Goal: Task Accomplishment & Management: Complete application form

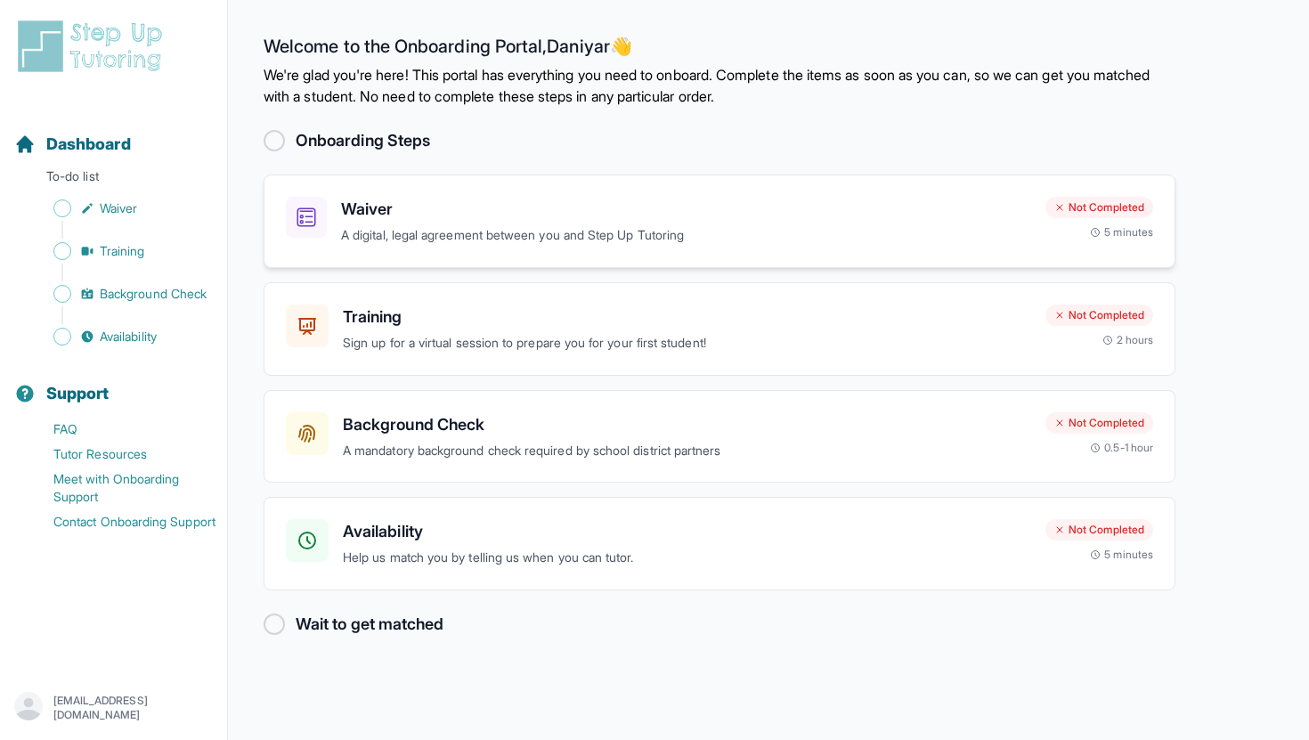
click at [421, 207] on h3 "Waiver" at bounding box center [686, 209] width 690 height 25
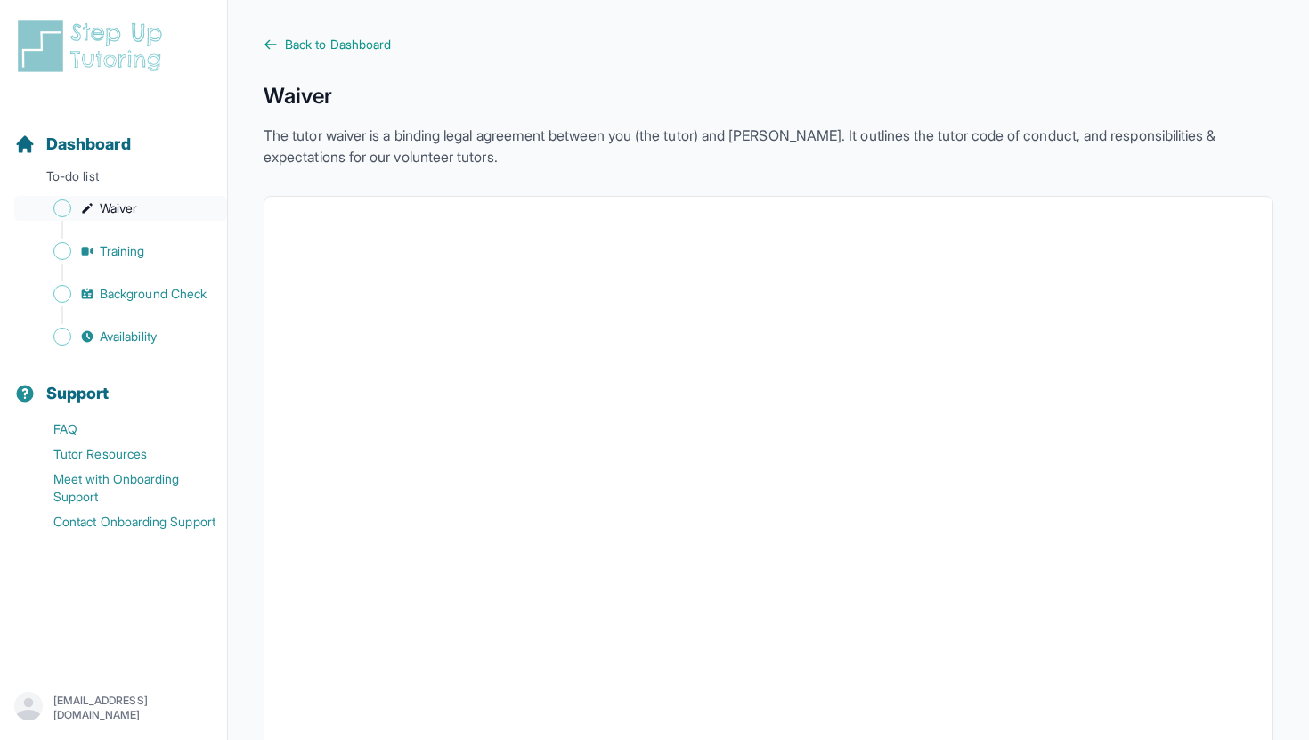
click at [132, 202] on span "Waiver" at bounding box center [118, 209] width 37 height 18
click at [357, 39] on span "Back to Dashboard" at bounding box center [338, 45] width 106 height 18
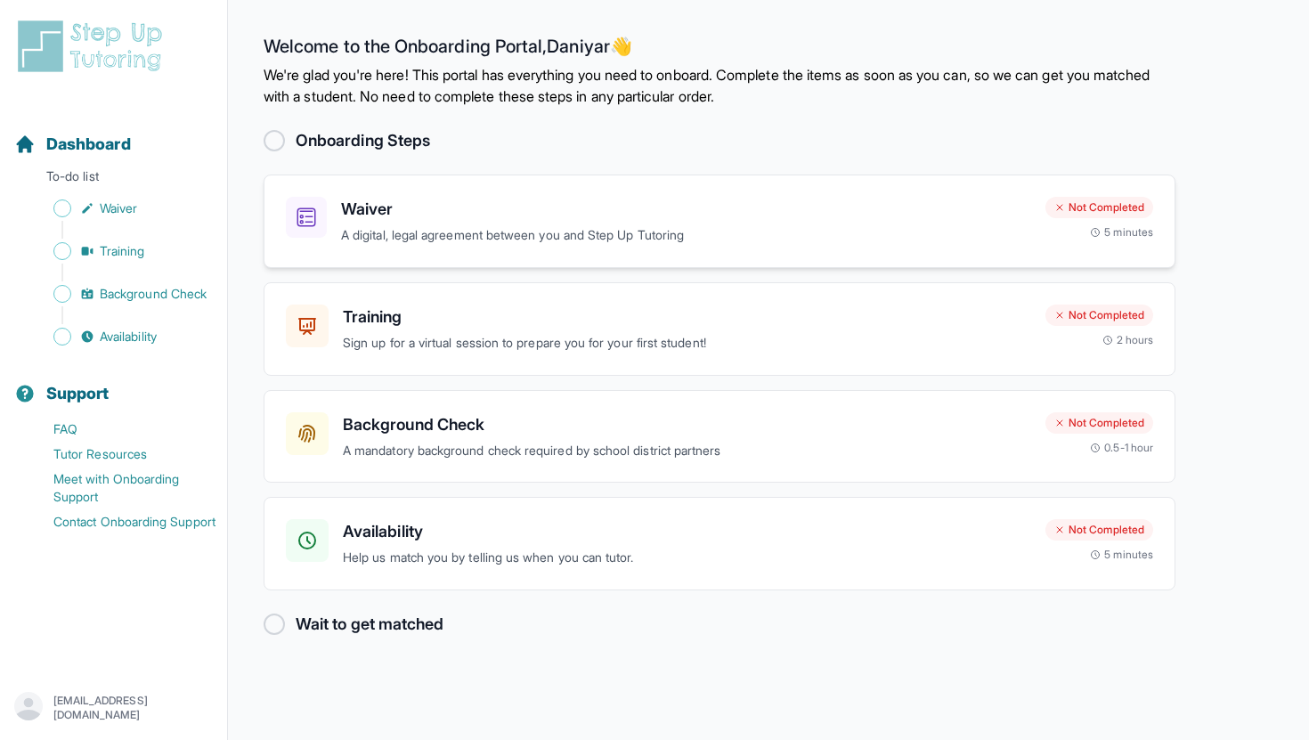
click at [761, 208] on h3 "Waiver" at bounding box center [686, 209] width 690 height 25
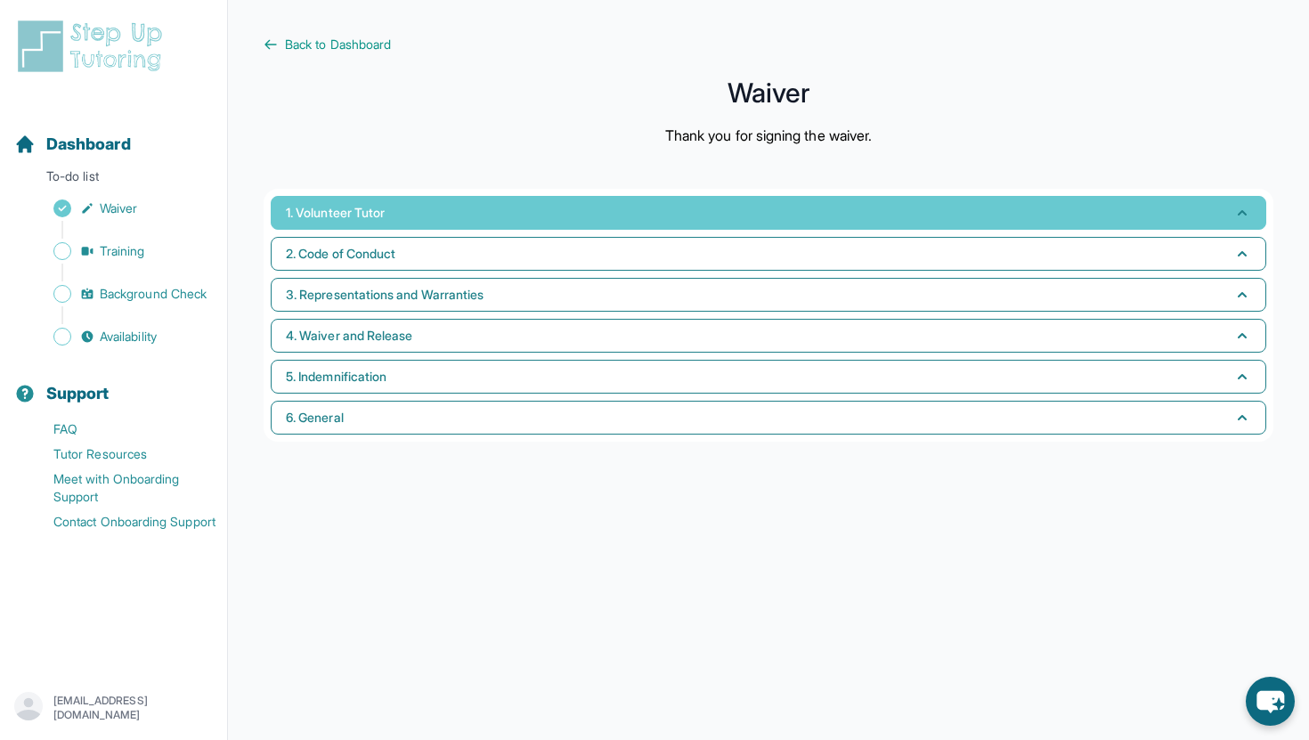
click at [405, 226] on button "1. Volunteer Tutor" at bounding box center [769, 213] width 996 height 34
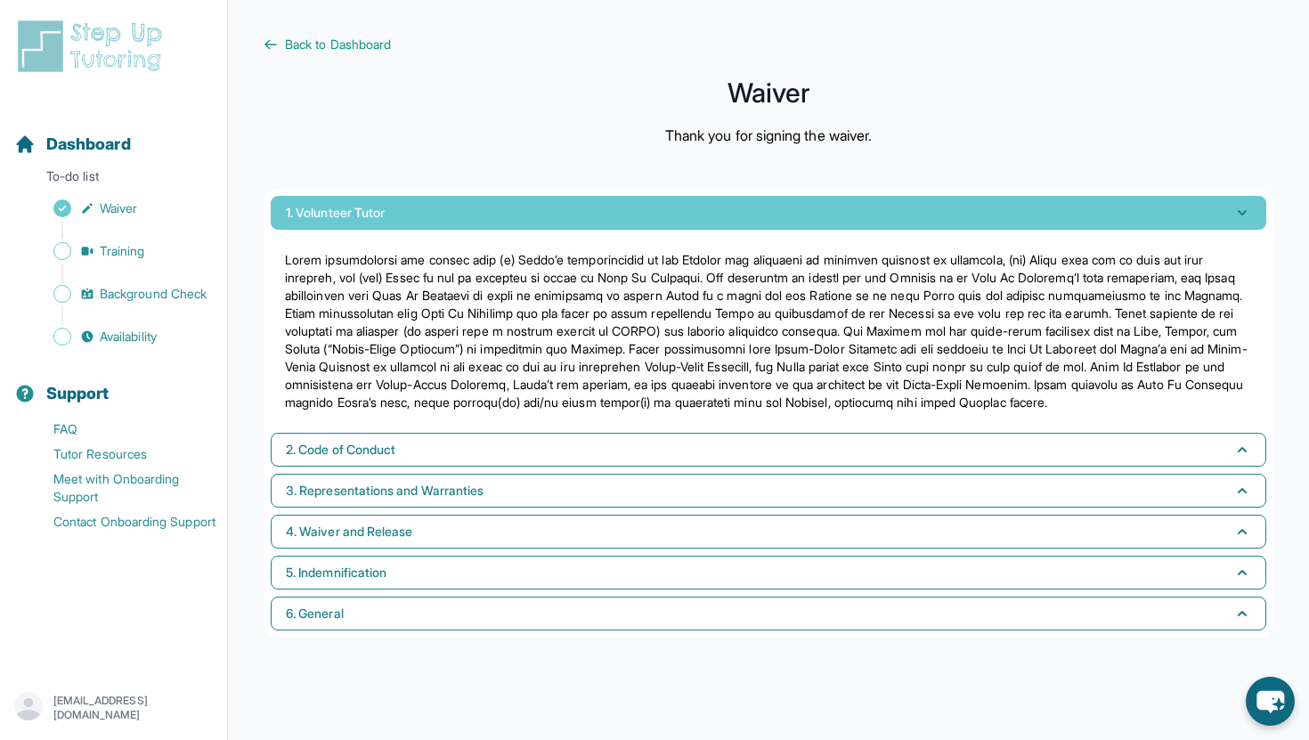
click at [405, 226] on button "1. Volunteer Tutor" at bounding box center [769, 213] width 996 height 34
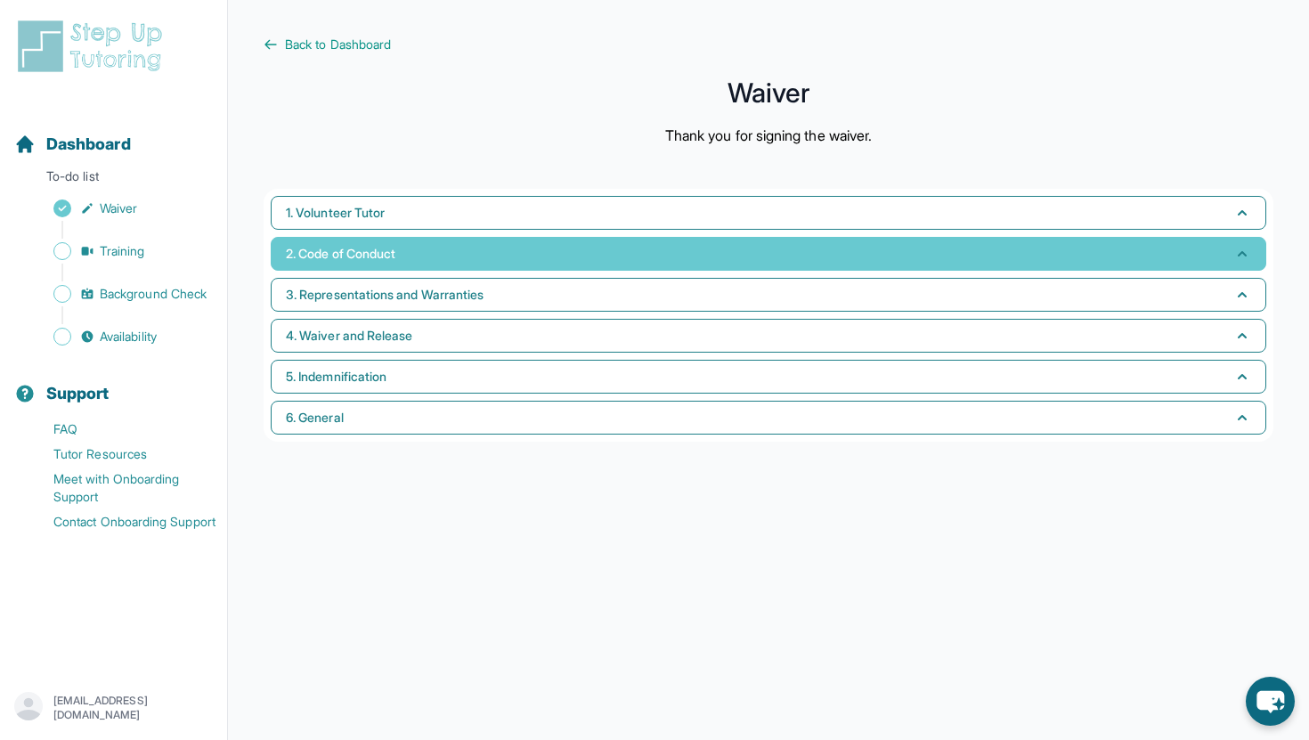
click at [406, 258] on button "2. Code of Conduct" at bounding box center [769, 254] width 996 height 34
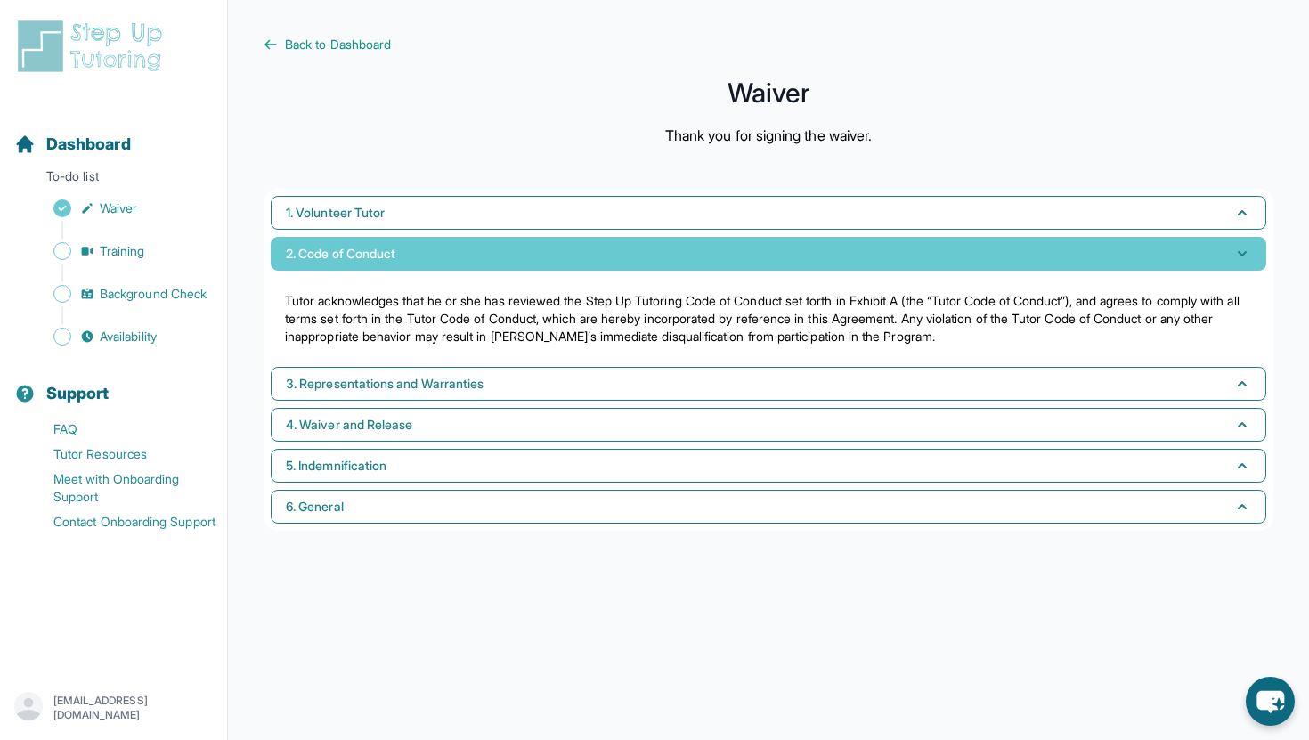
click at [406, 258] on button "2. Code of Conduct" at bounding box center [769, 254] width 996 height 34
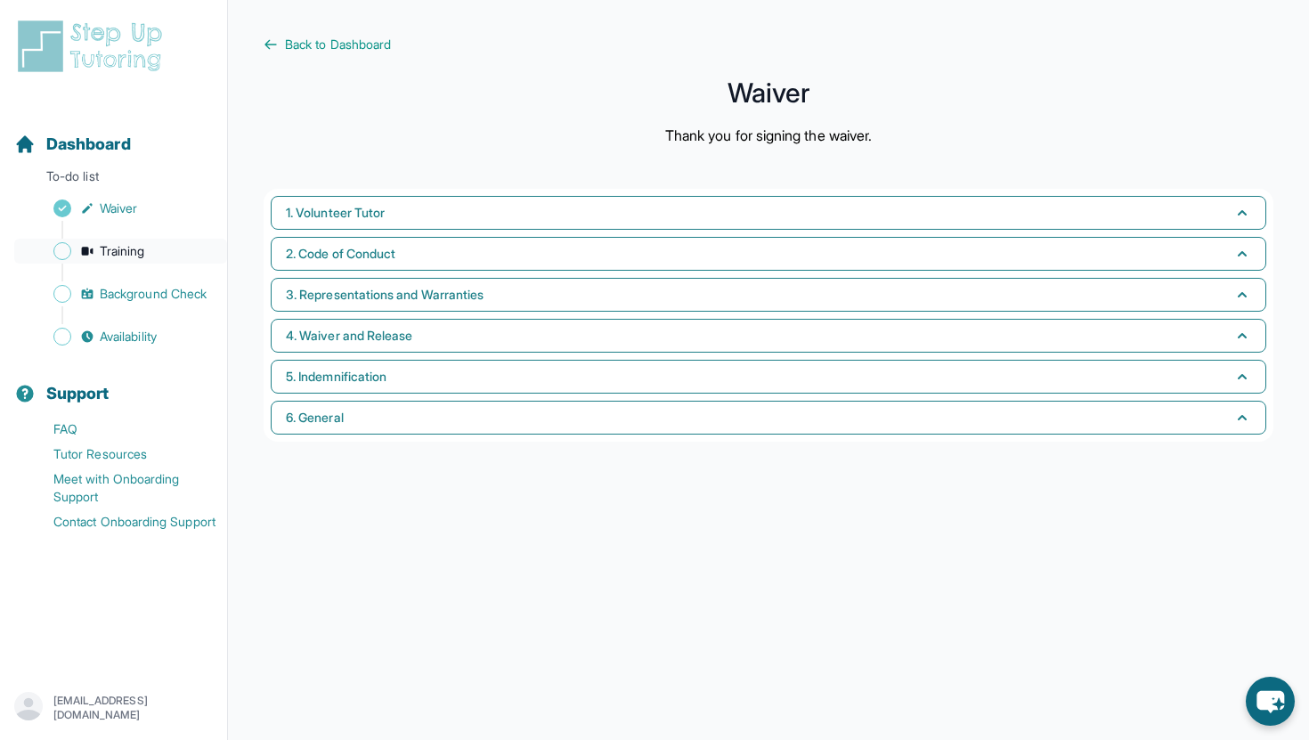
click at [174, 246] on link "Training" at bounding box center [120, 251] width 213 height 25
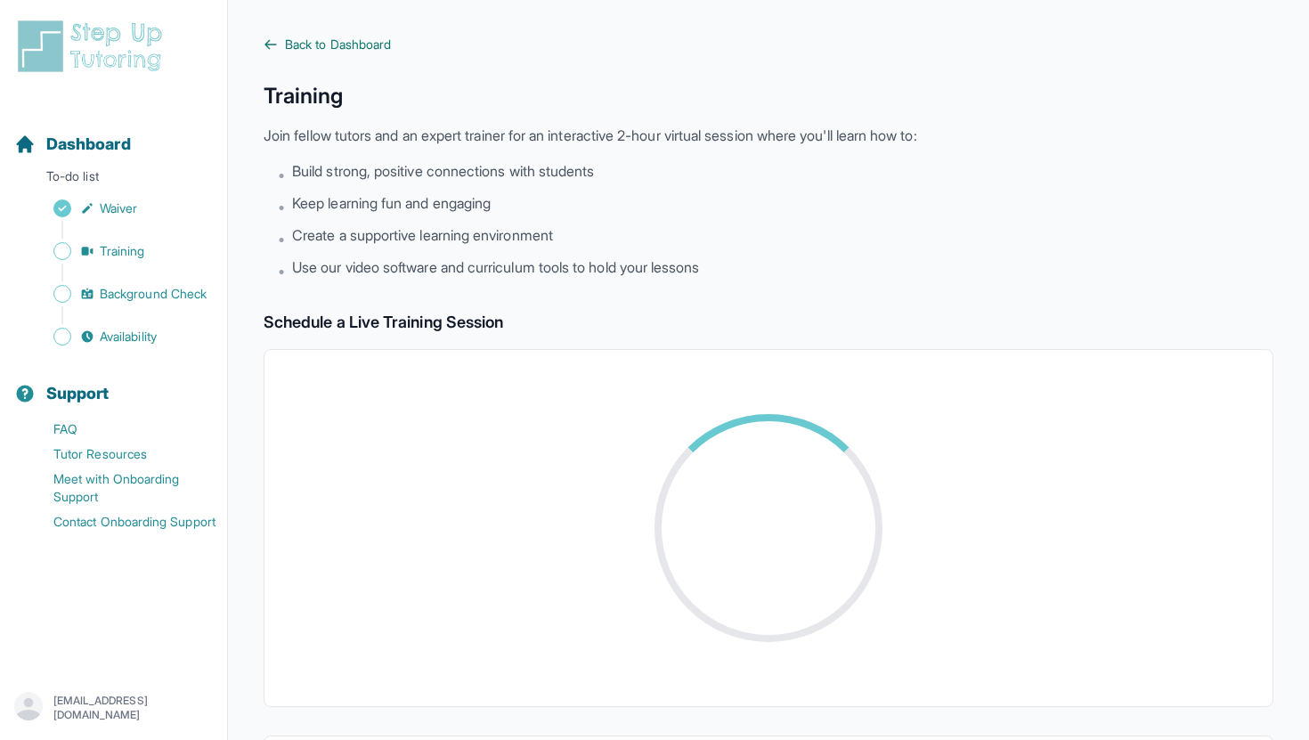
click at [330, 52] on span "Back to Dashboard" at bounding box center [338, 45] width 106 height 18
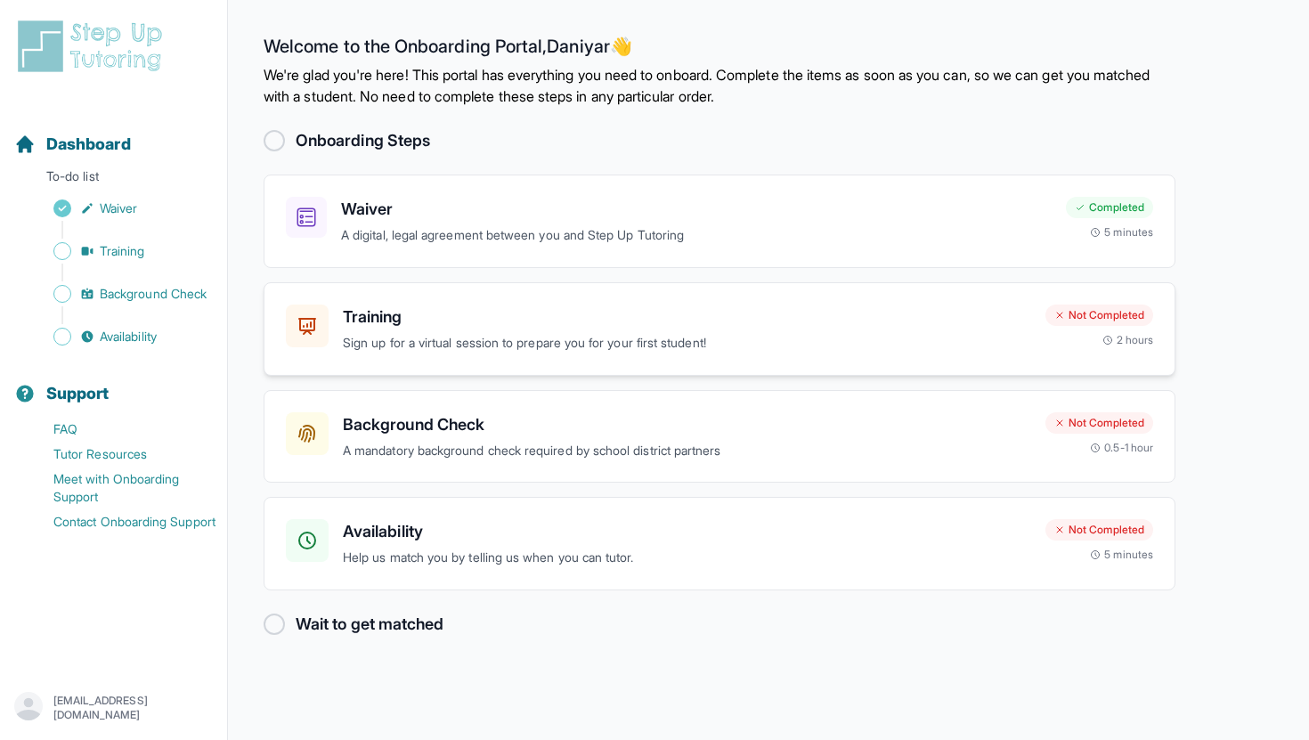
click at [534, 293] on div "Training Sign up for a virtual session to prepare you for your first student! N…" at bounding box center [720, 329] width 912 height 94
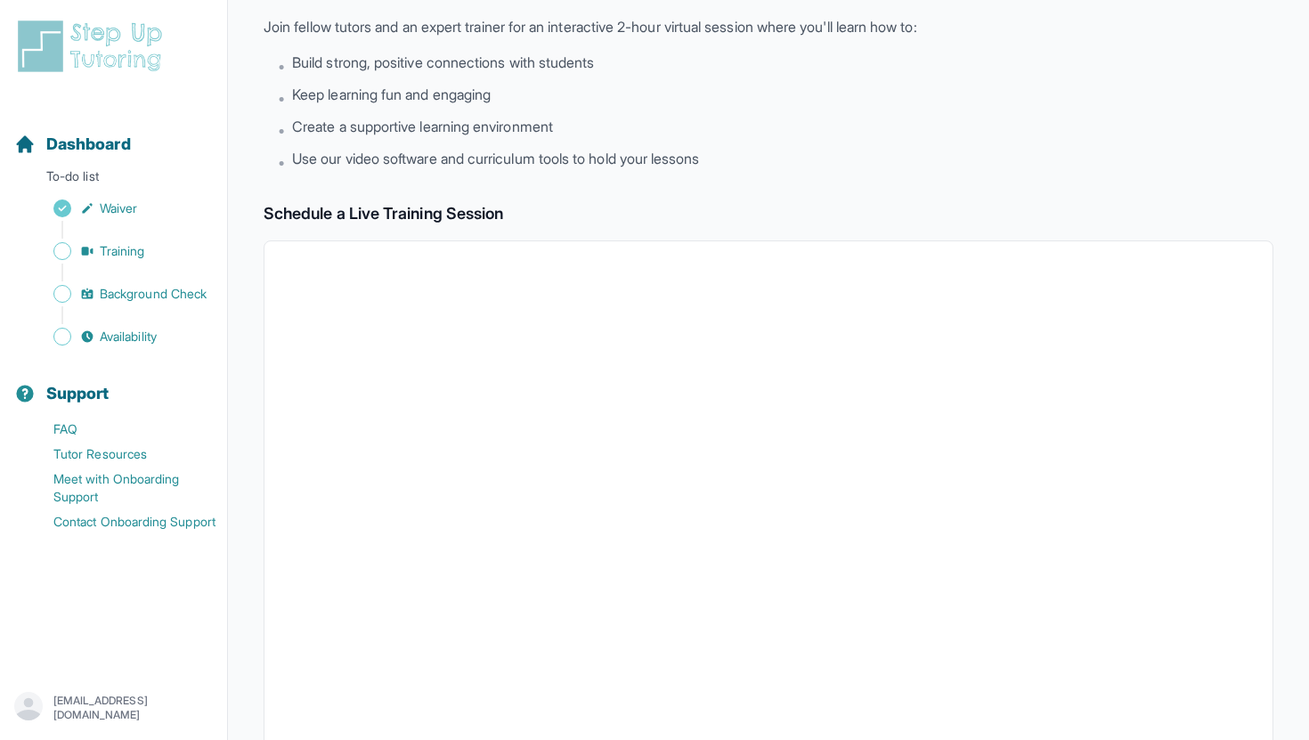
scroll to position [95, 0]
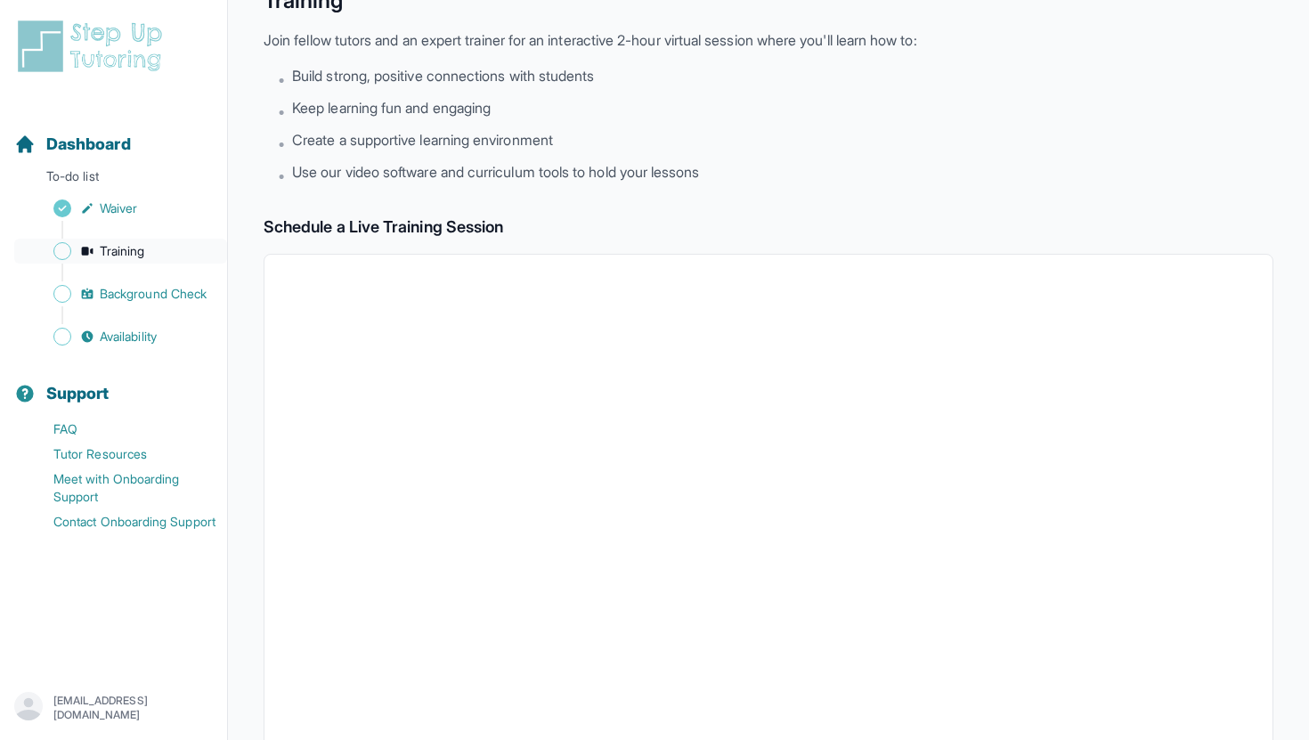
click at [138, 251] on span "Training" at bounding box center [122, 251] width 45 height 18
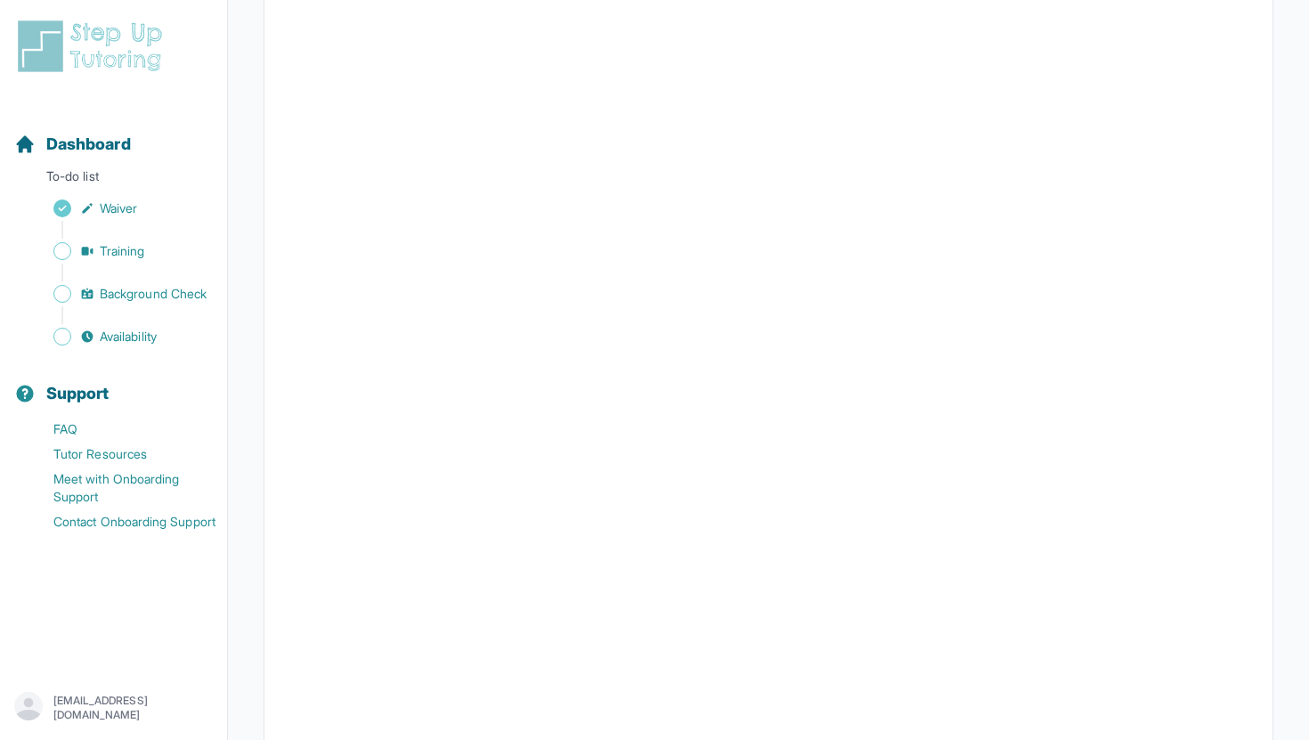
scroll to position [241, 0]
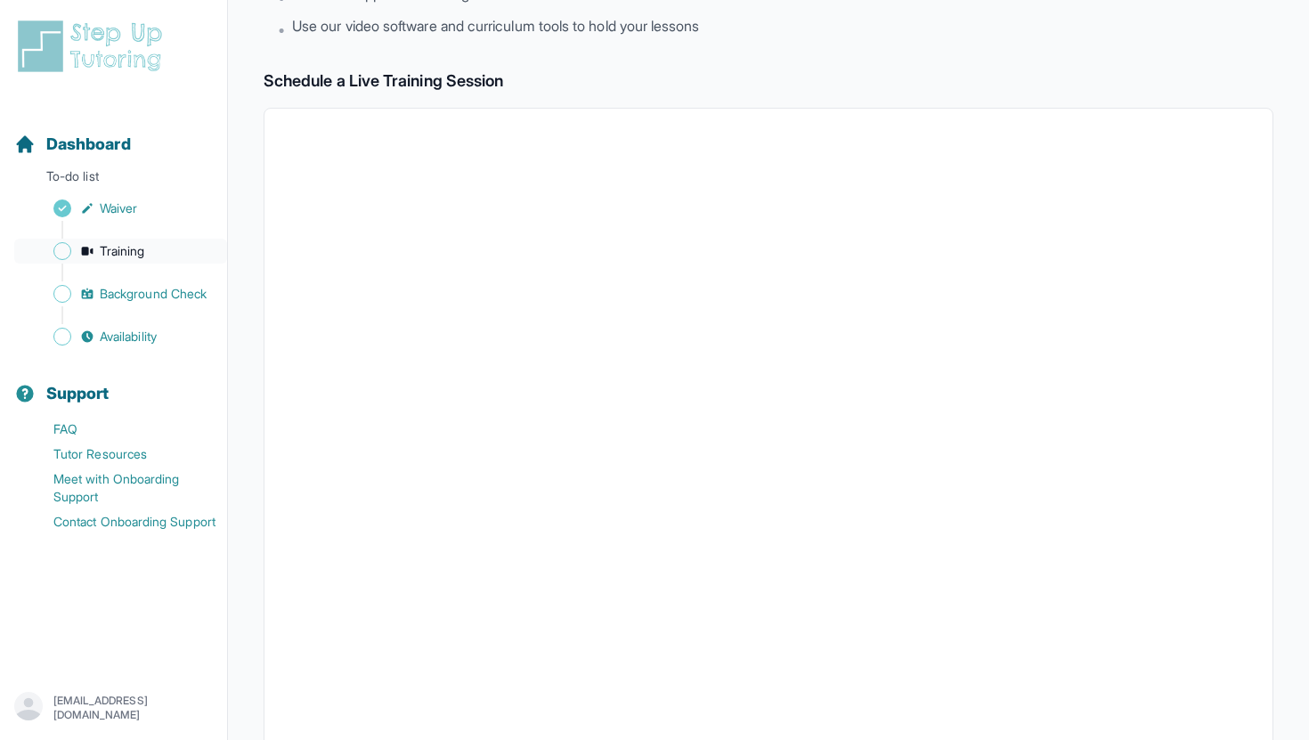
click at [136, 240] on link "Training" at bounding box center [120, 251] width 213 height 25
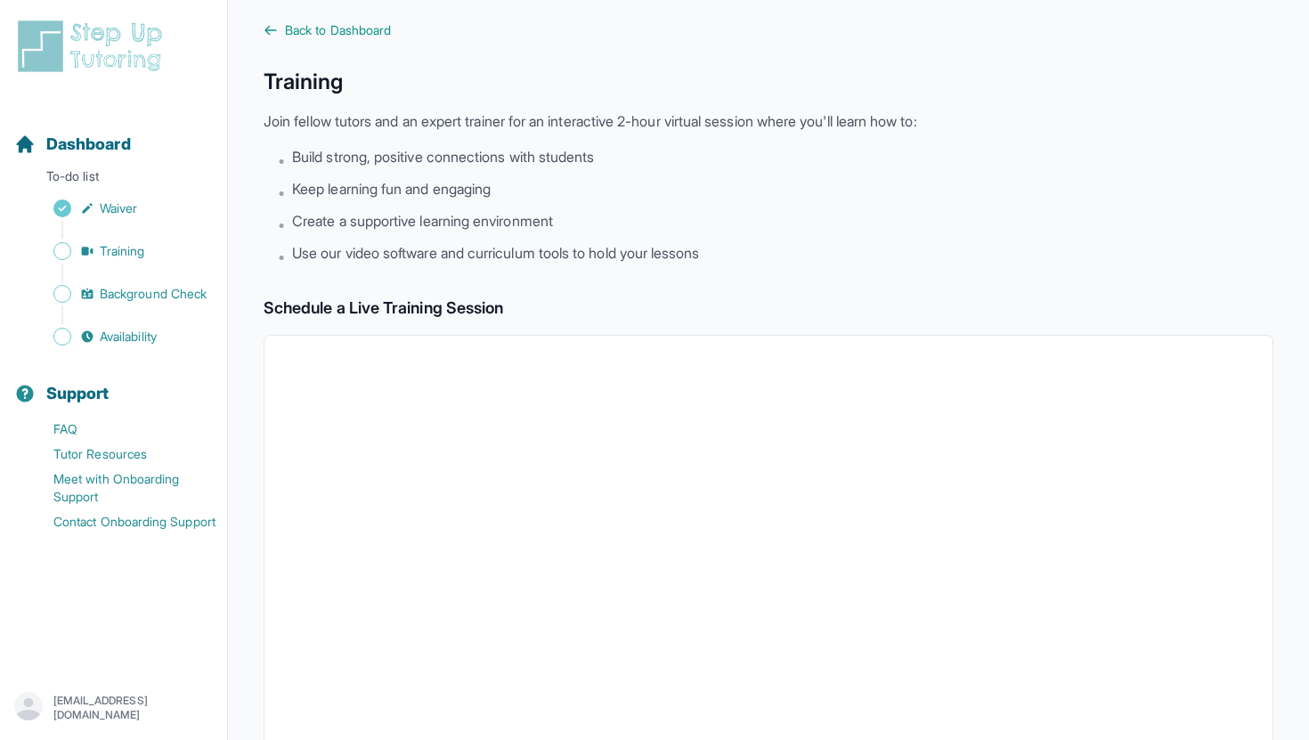
scroll to position [0, 0]
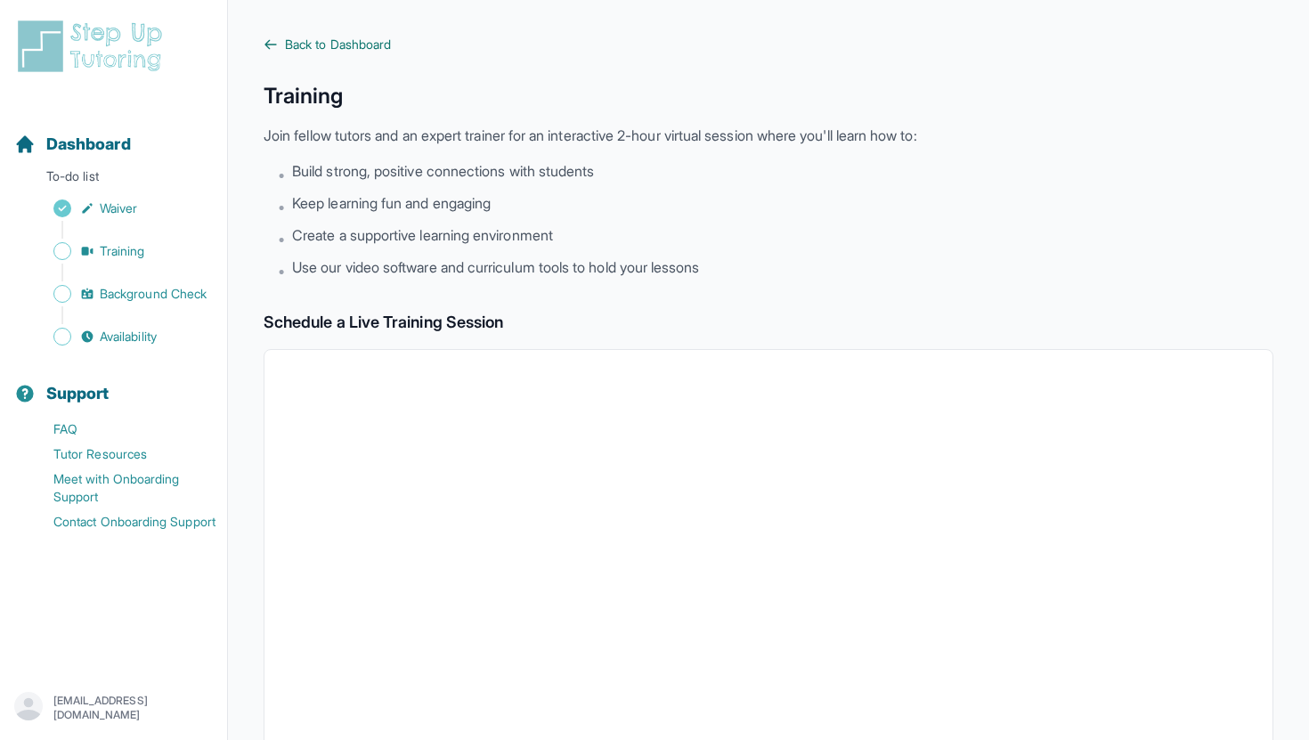
click at [267, 38] on icon at bounding box center [271, 44] width 14 height 14
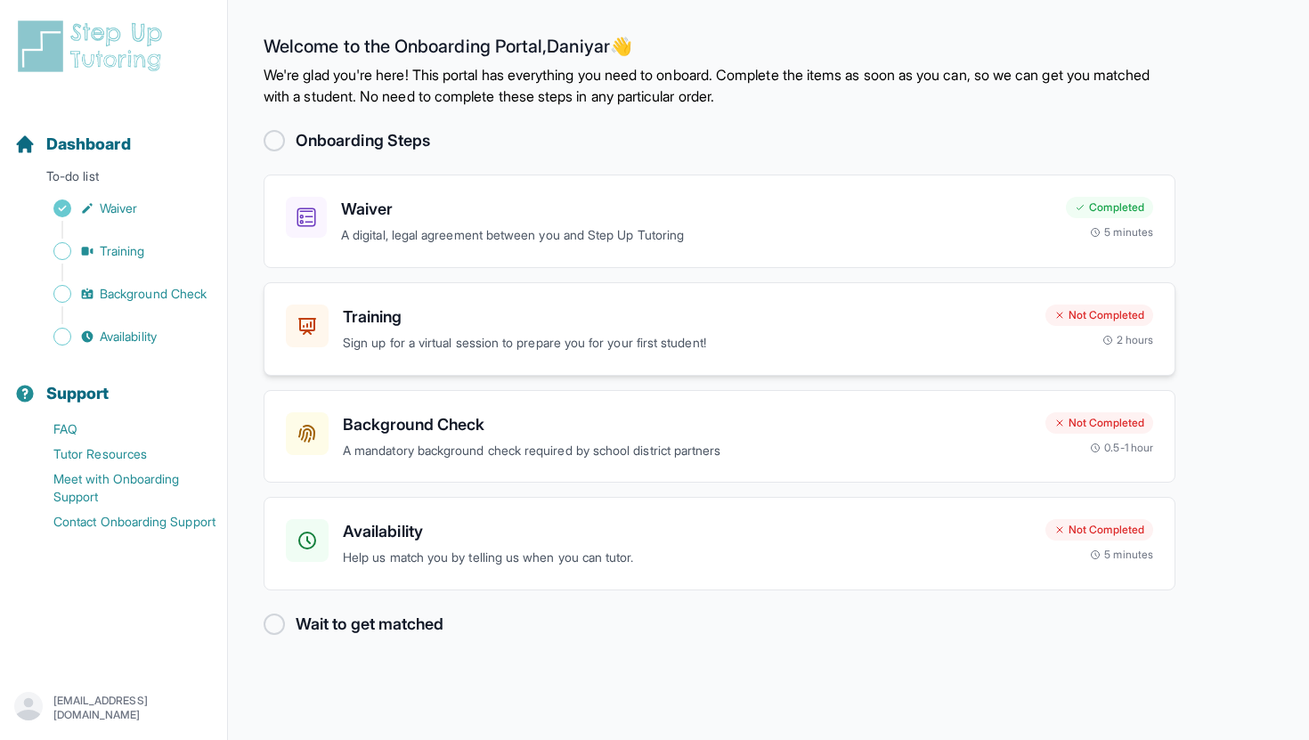
click at [499, 352] on p "Sign up for a virtual session to prepare you for your first student!" at bounding box center [687, 343] width 688 height 20
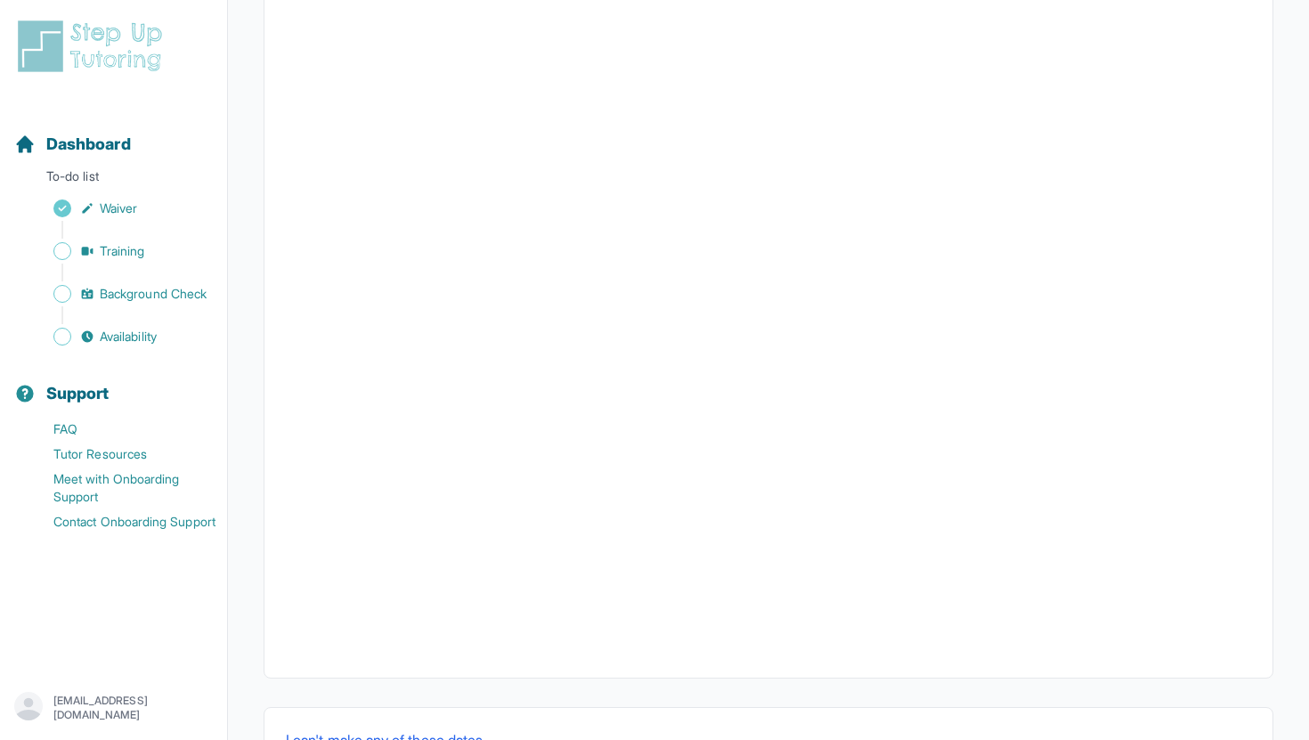
scroll to position [465, 0]
click at [131, 257] on span "Training" at bounding box center [122, 251] width 45 height 18
click at [143, 294] on span "Background Check" at bounding box center [153, 294] width 107 height 18
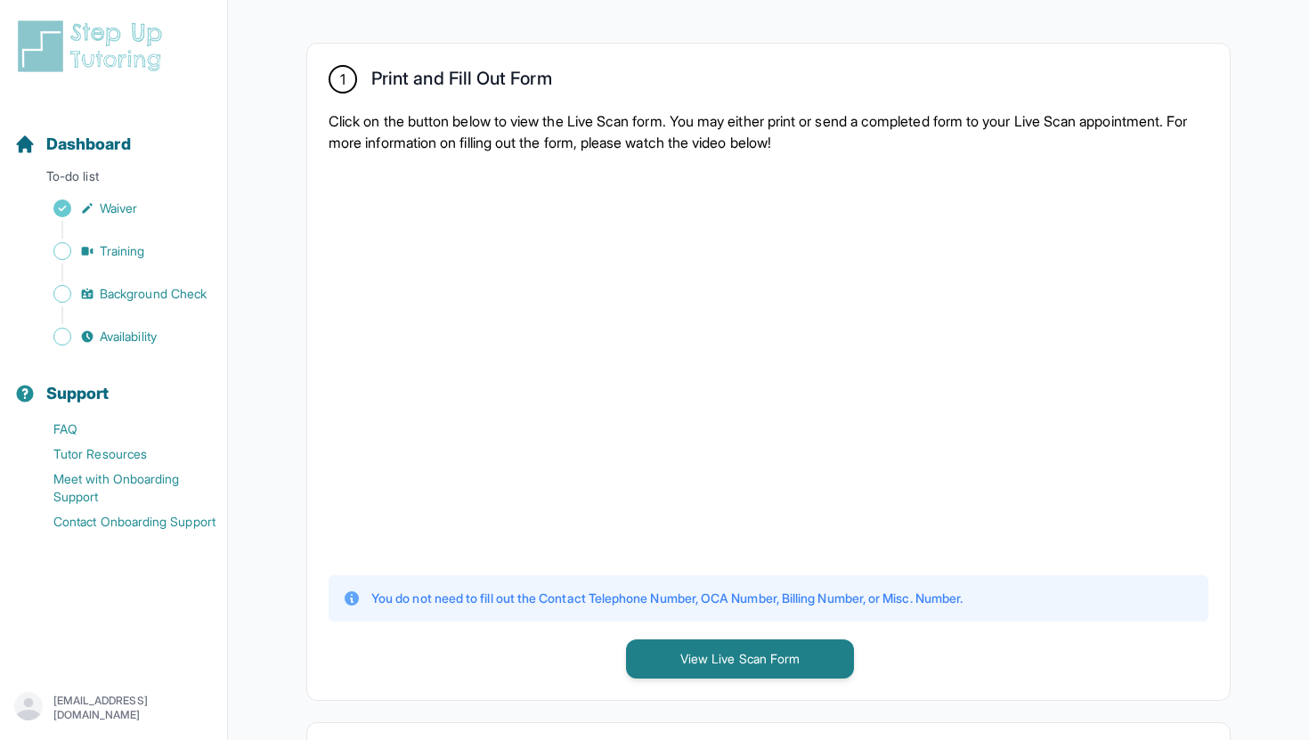
scroll to position [333, 0]
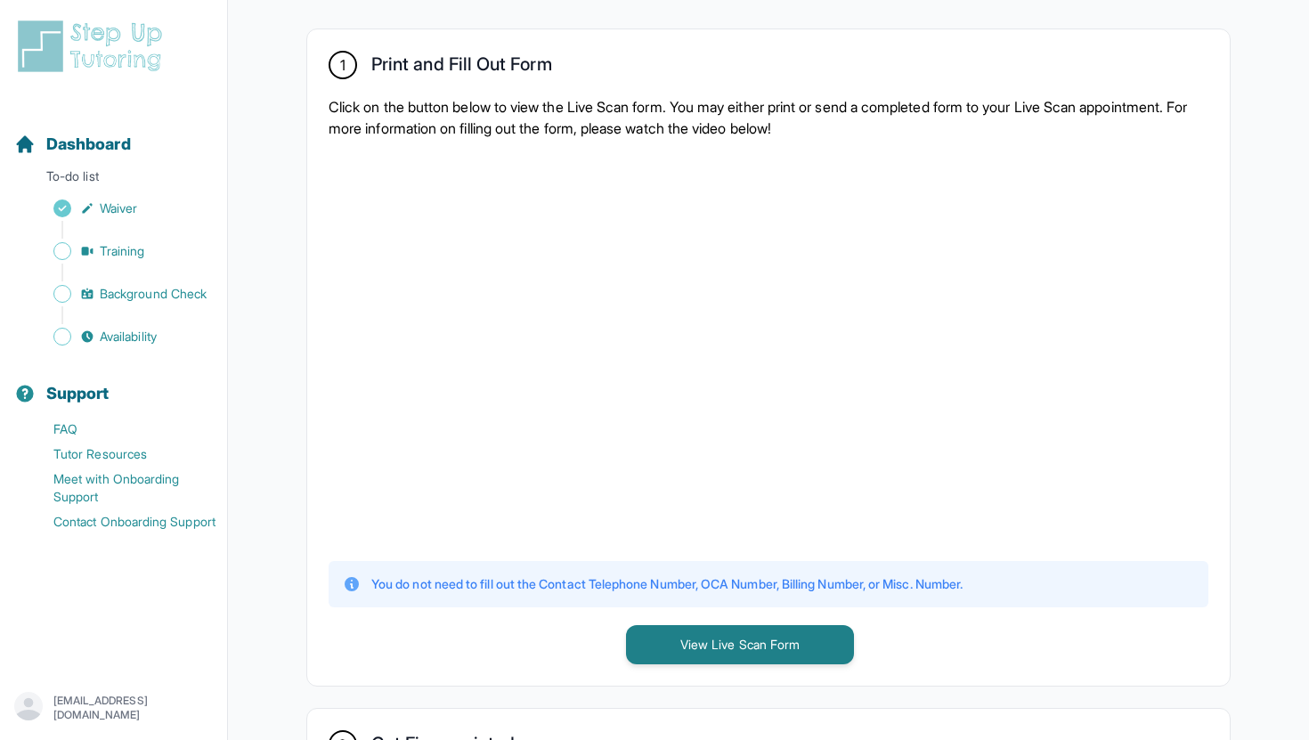
click at [1024, 456] on div at bounding box center [769, 348] width 880 height 390
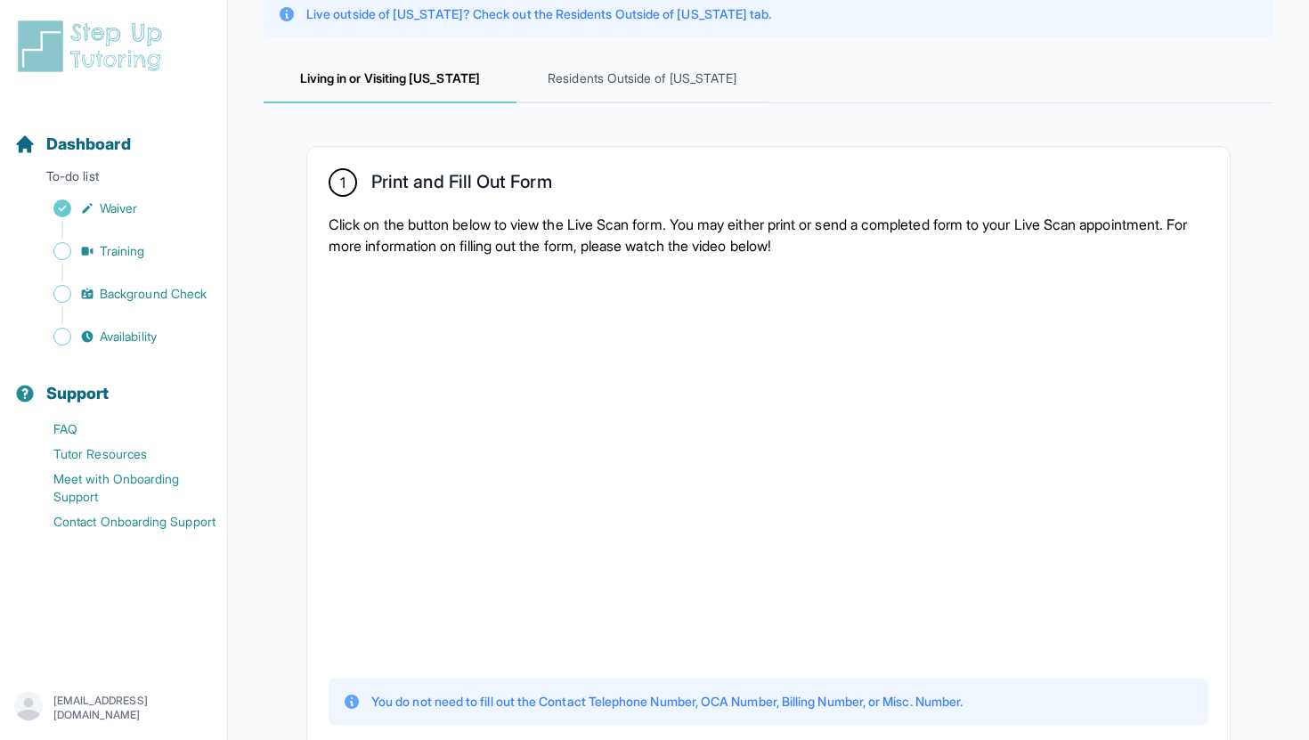
scroll to position [216, 0]
click at [656, 62] on span "Residents Outside of [US_STATE]" at bounding box center [643, 78] width 253 height 48
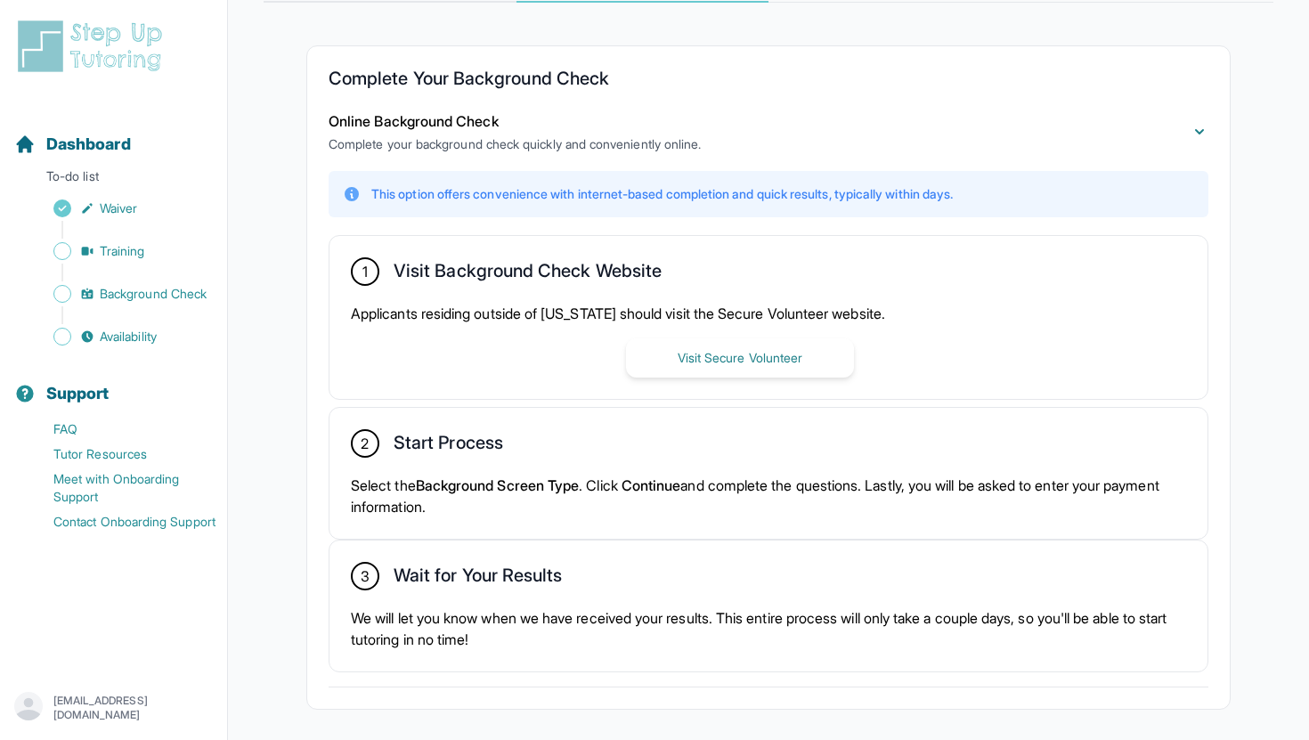
scroll to position [326, 0]
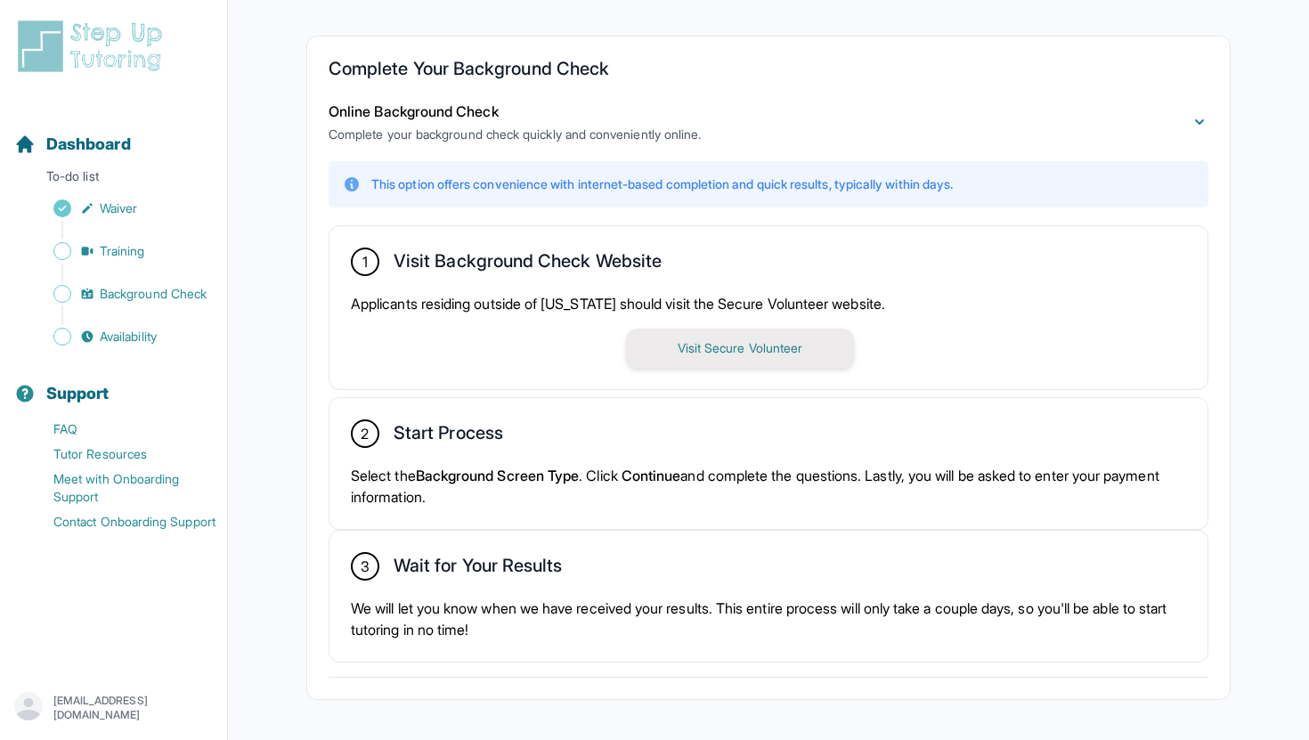
click at [674, 343] on button "Visit Secure Volunteer" at bounding box center [740, 348] width 228 height 39
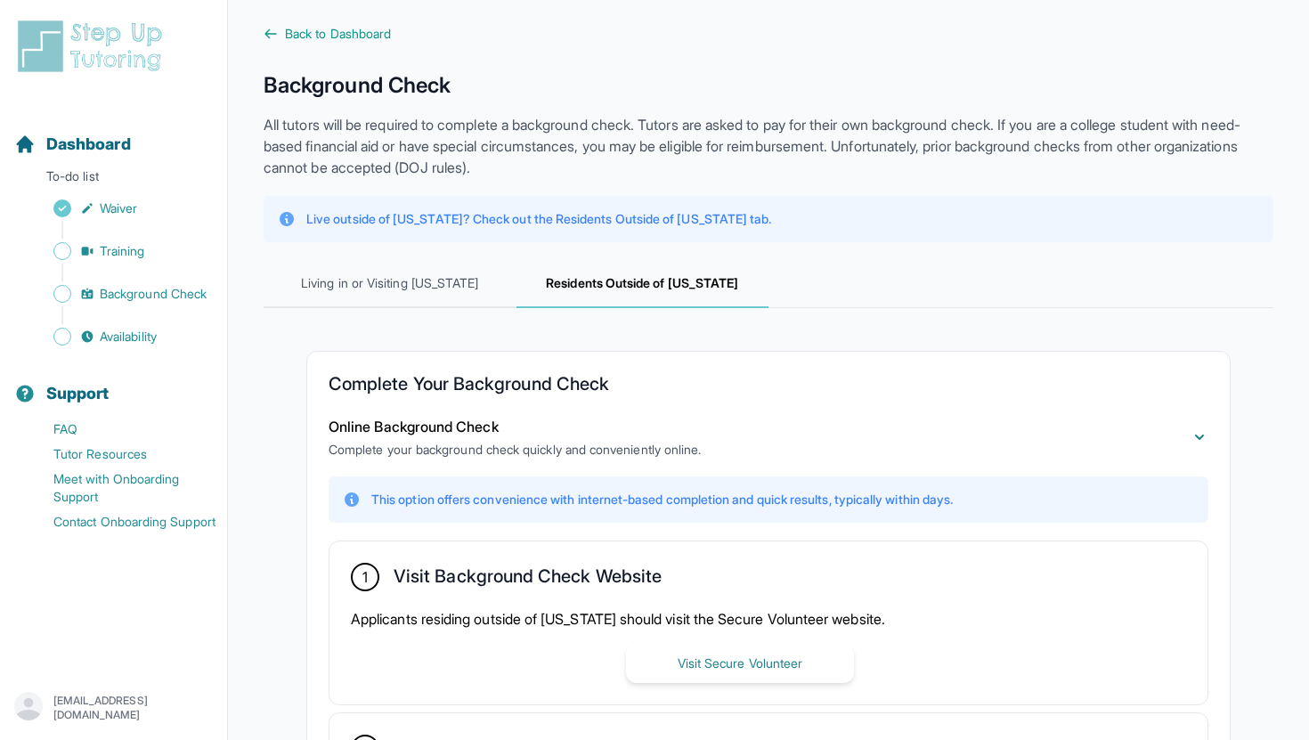
scroll to position [0, 0]
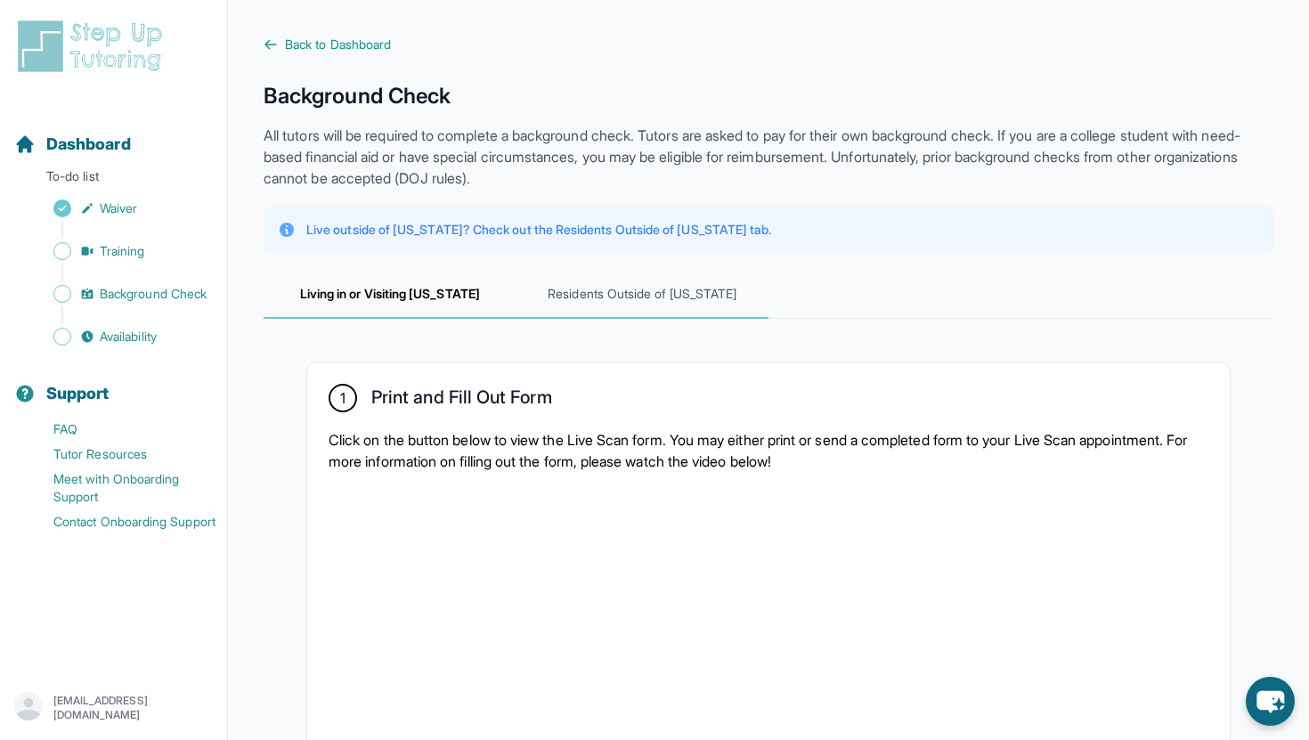
click at [574, 289] on span "Residents Outside of California" at bounding box center [643, 295] width 253 height 48
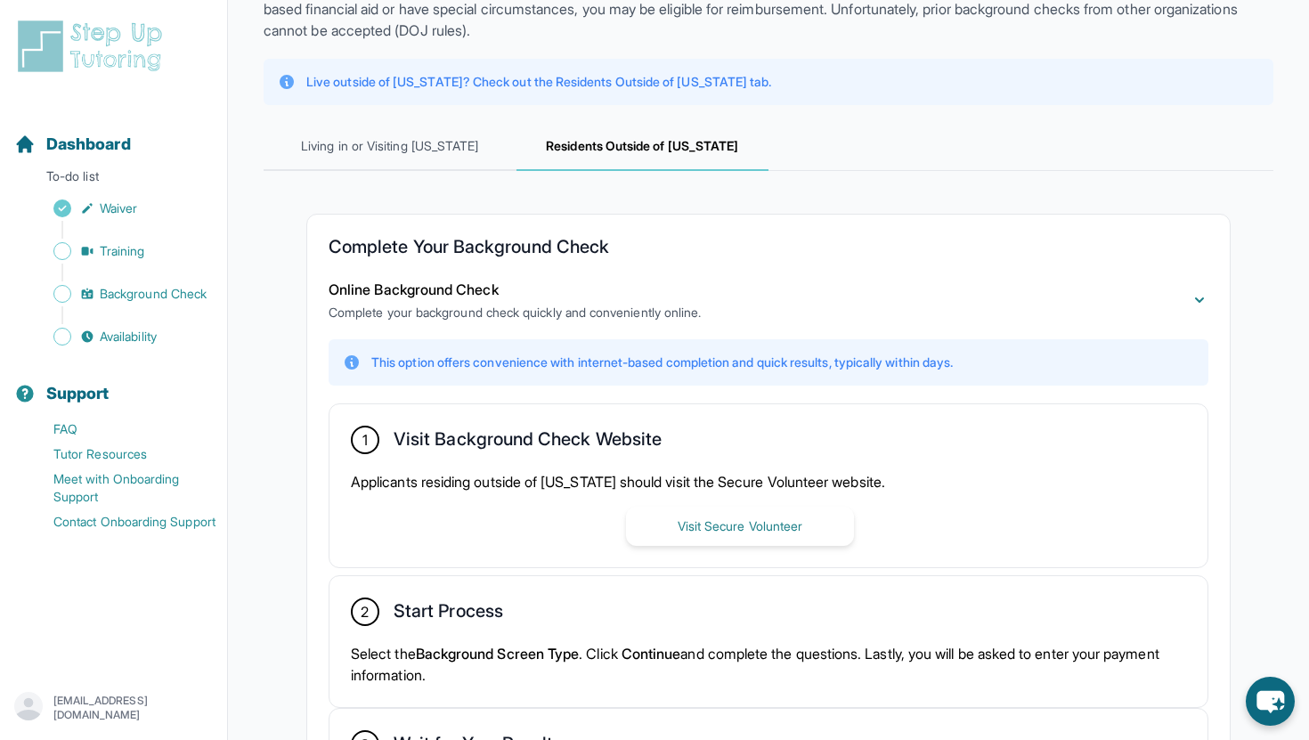
scroll to position [391, 0]
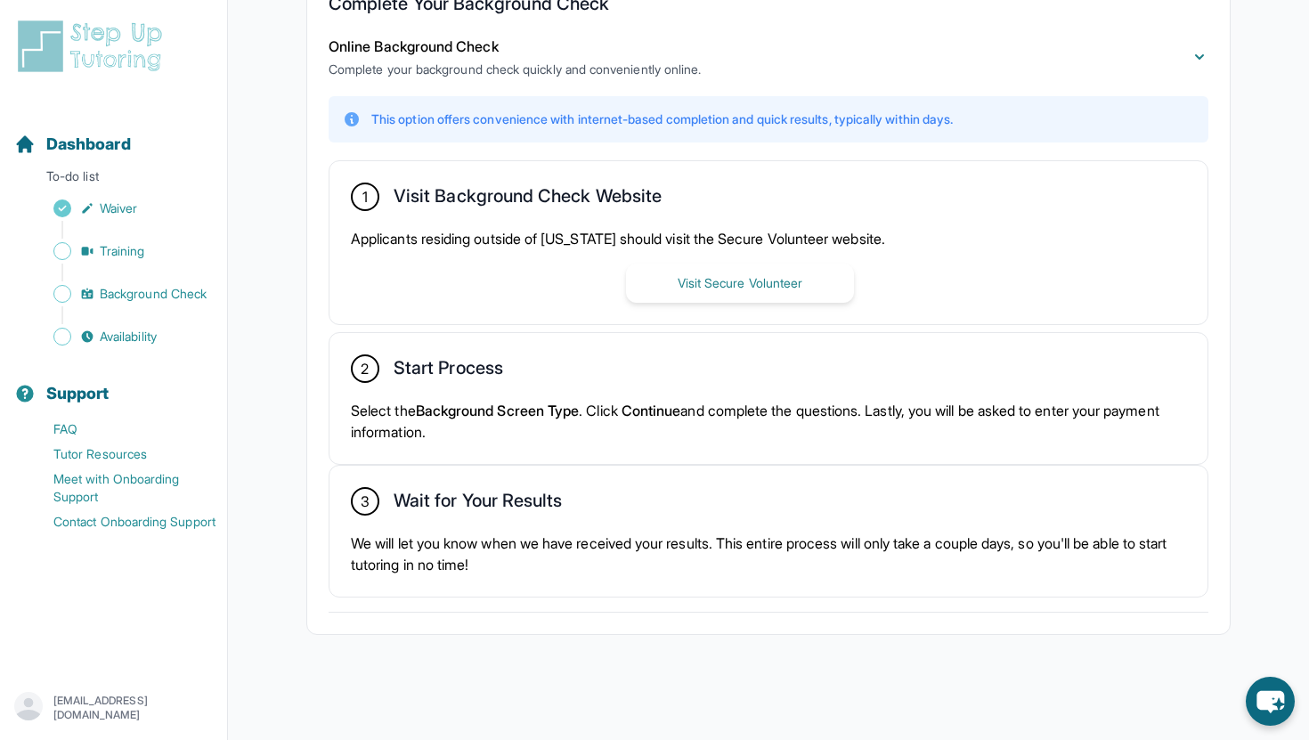
click at [542, 466] on div "3 Wait for Your Results We will let you know when we have received your results…" at bounding box center [769, 531] width 878 height 131
click at [526, 368] on div "2 Start Process" at bounding box center [768, 369] width 835 height 31
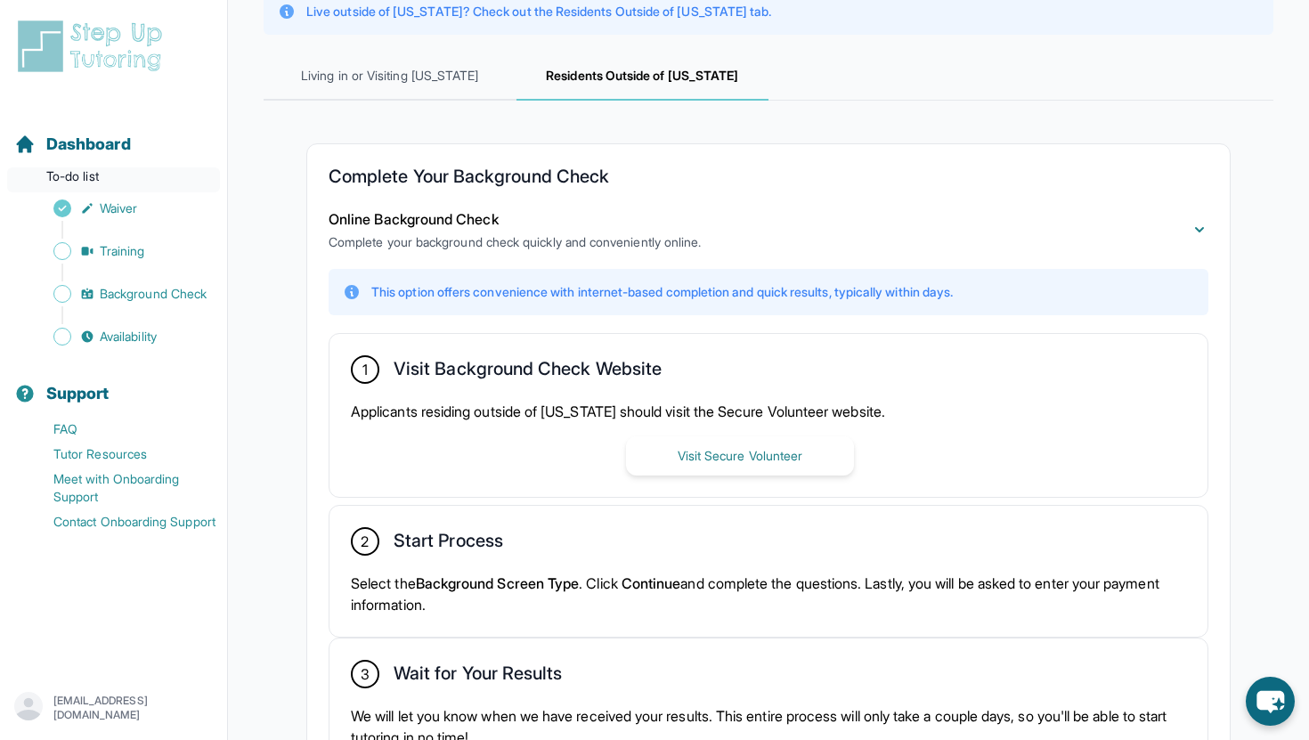
scroll to position [0, 0]
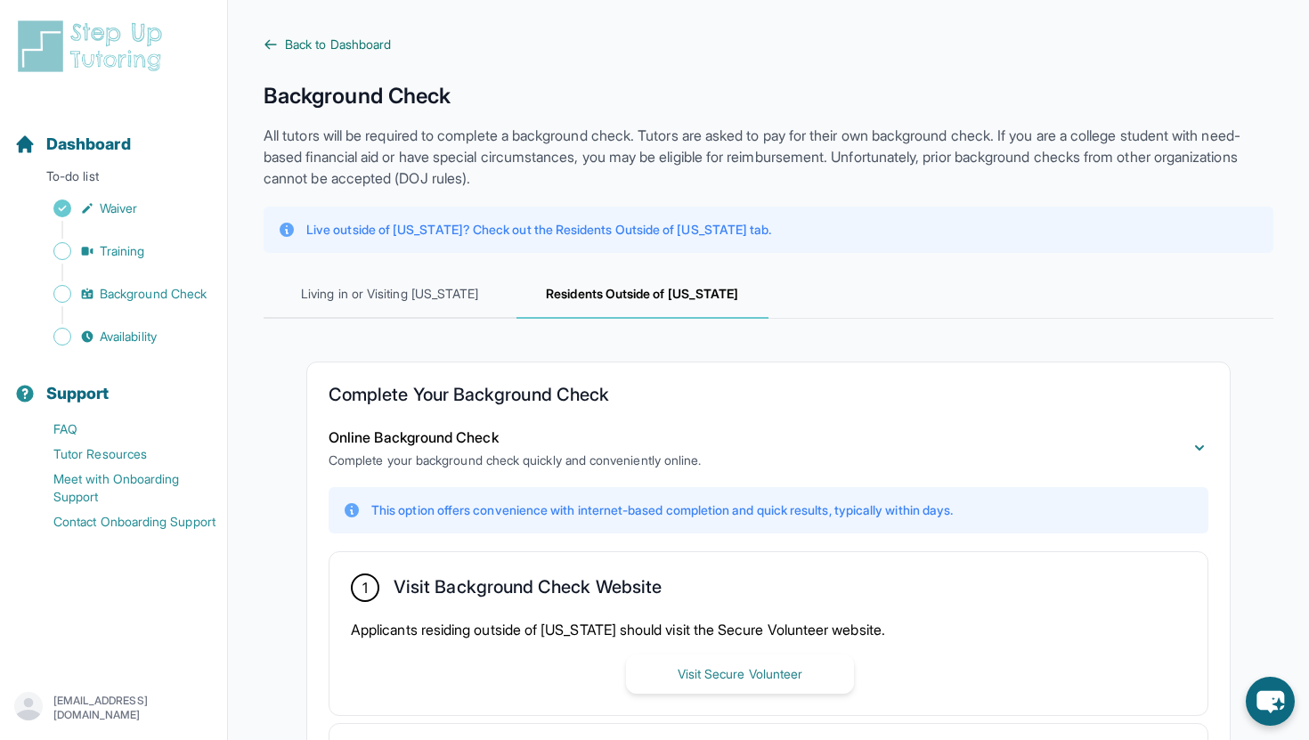
click at [358, 46] on span "Back to Dashboard" at bounding box center [338, 45] width 106 height 18
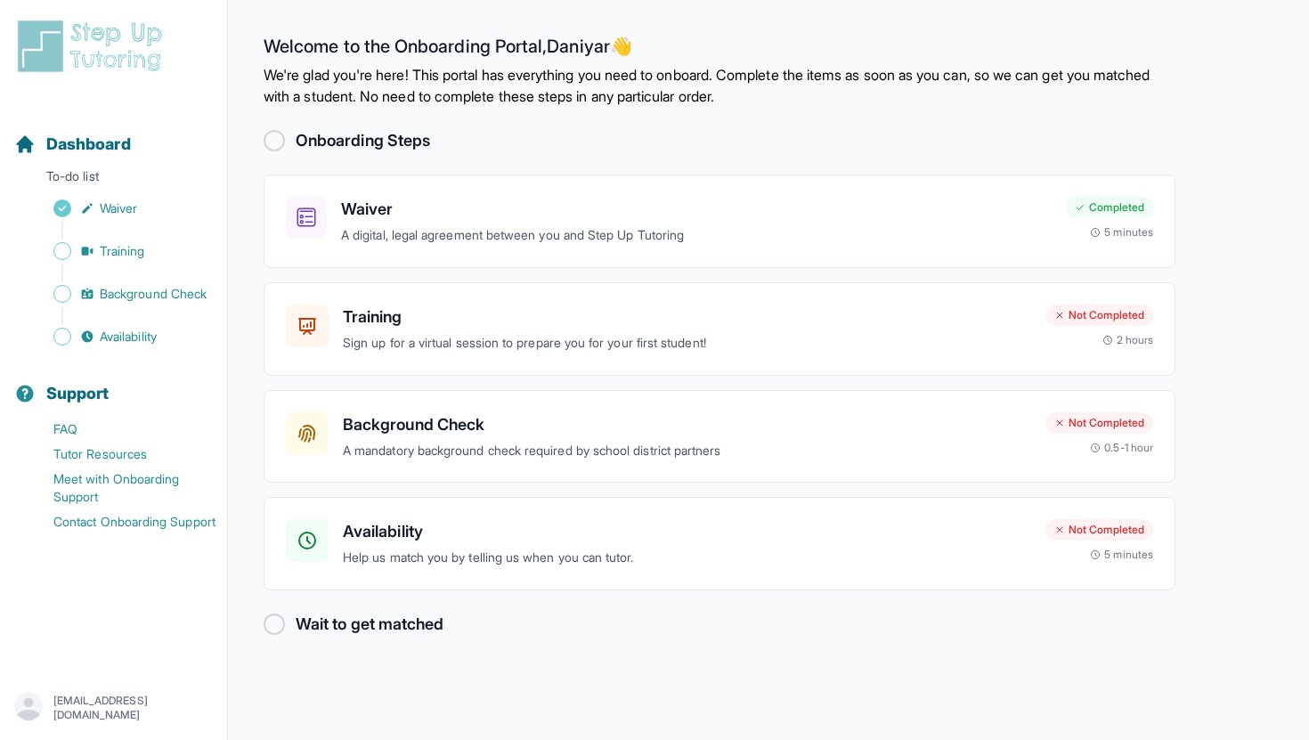
click at [274, 134] on div at bounding box center [274, 140] width 21 height 21
click at [428, 344] on p "Sign up for a virtual session to prepare you for your first student!" at bounding box center [687, 343] width 688 height 20
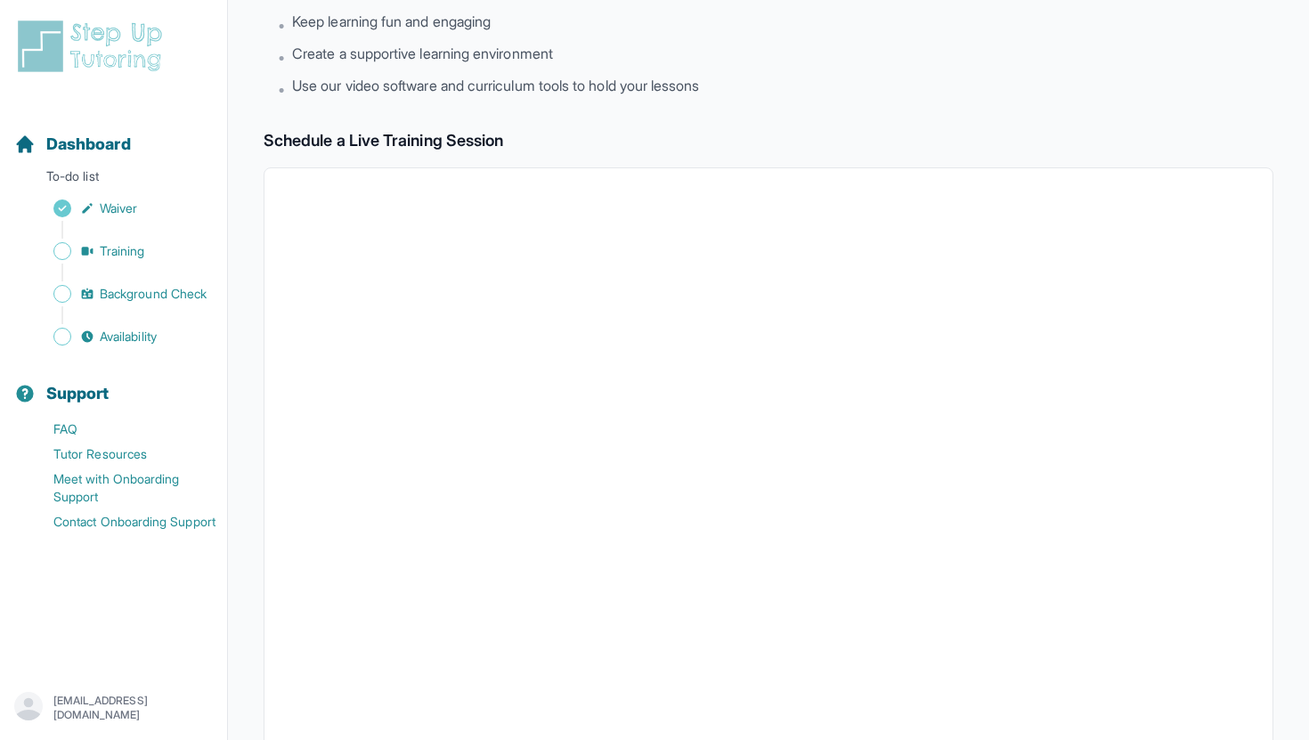
scroll to position [257, 0]
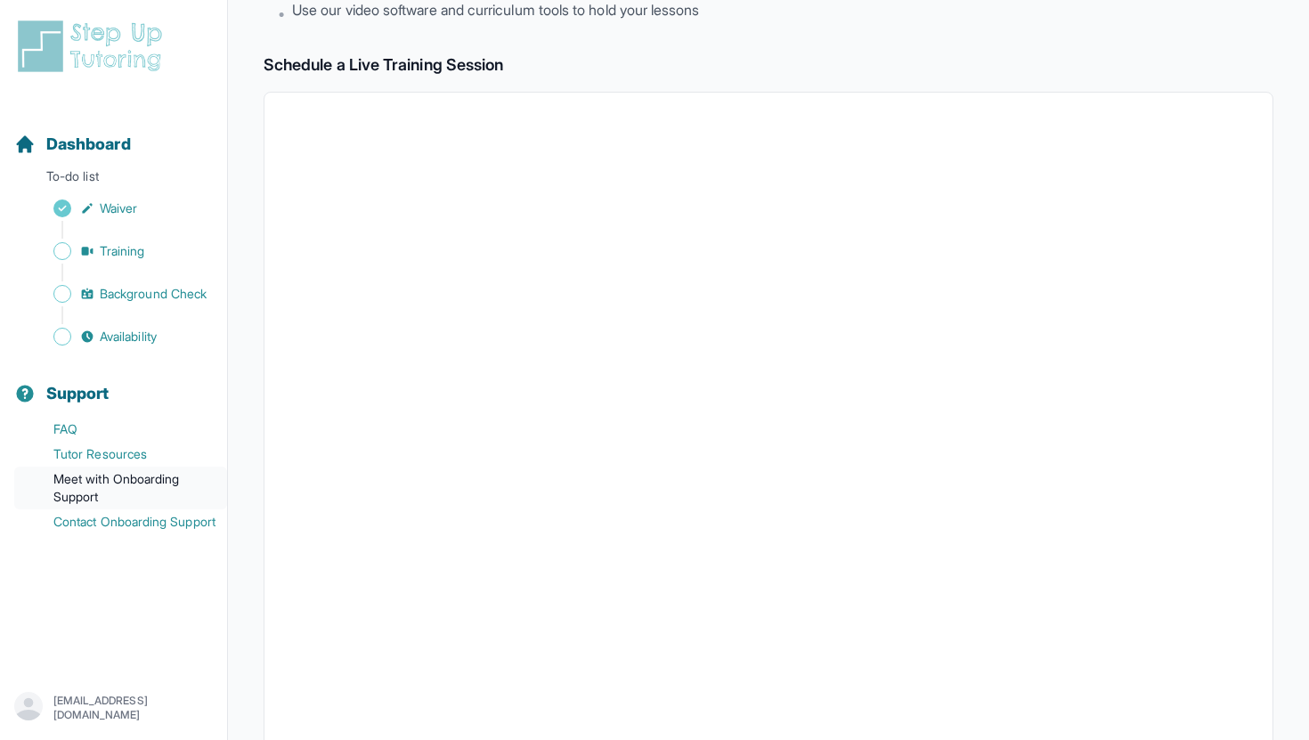
click at [153, 494] on link "Meet with Onboarding Support" at bounding box center [120, 488] width 213 height 43
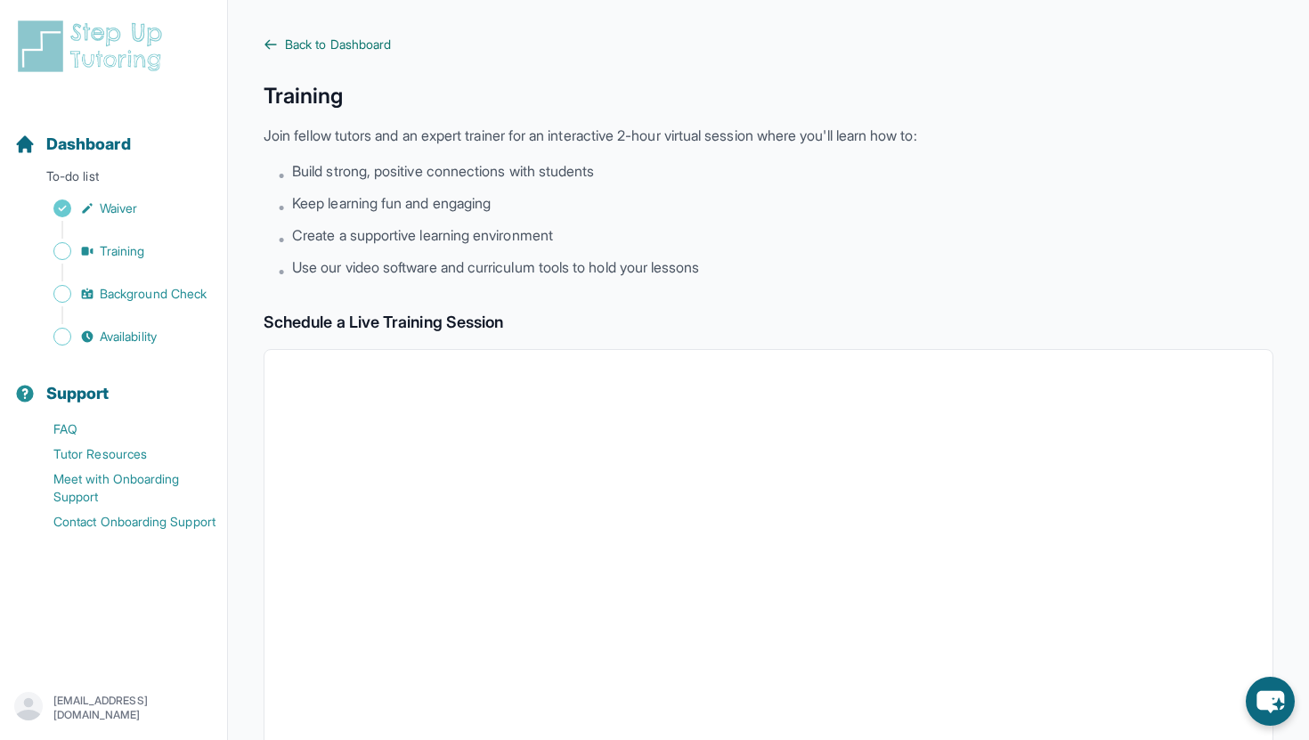
click at [327, 41] on span "Back to Dashboard" at bounding box center [338, 45] width 106 height 18
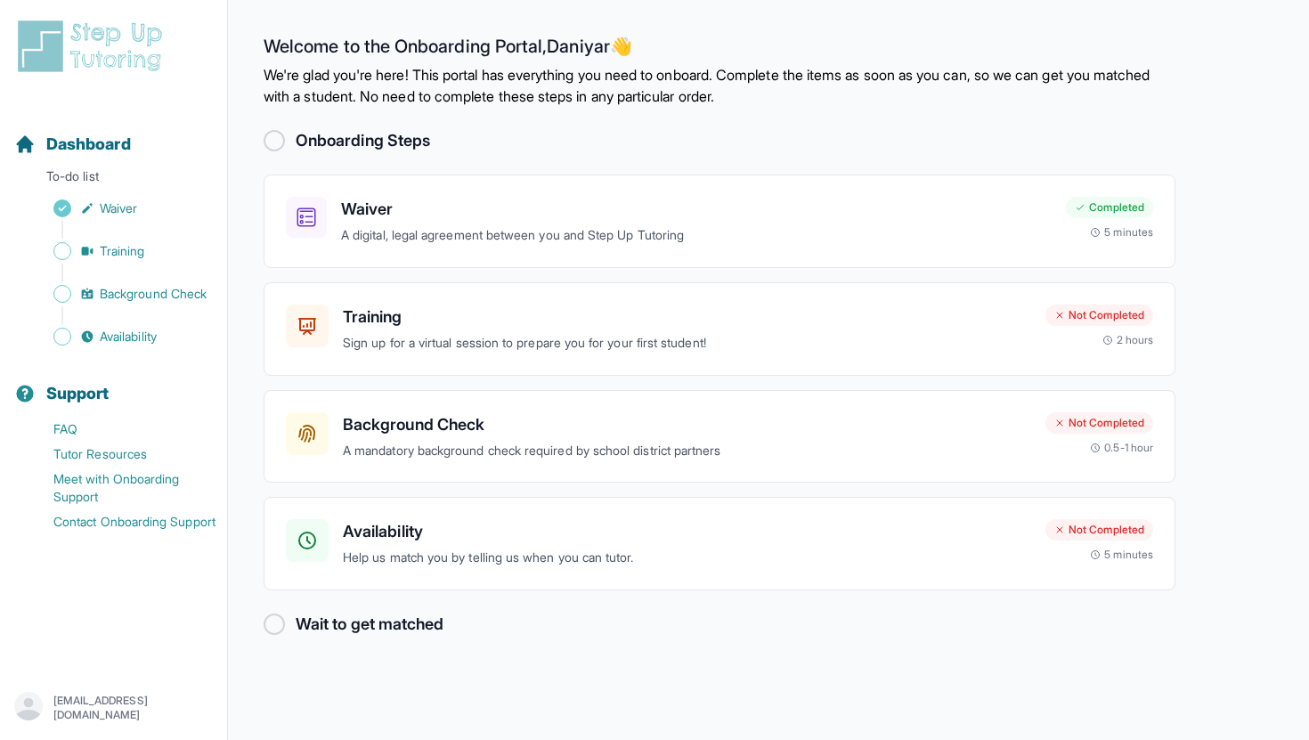
click at [122, 709] on p "[EMAIL_ADDRESS][DOMAIN_NAME]" at bounding box center [132, 708] width 159 height 29
